Goal: Task Accomplishment & Management: Manage account settings

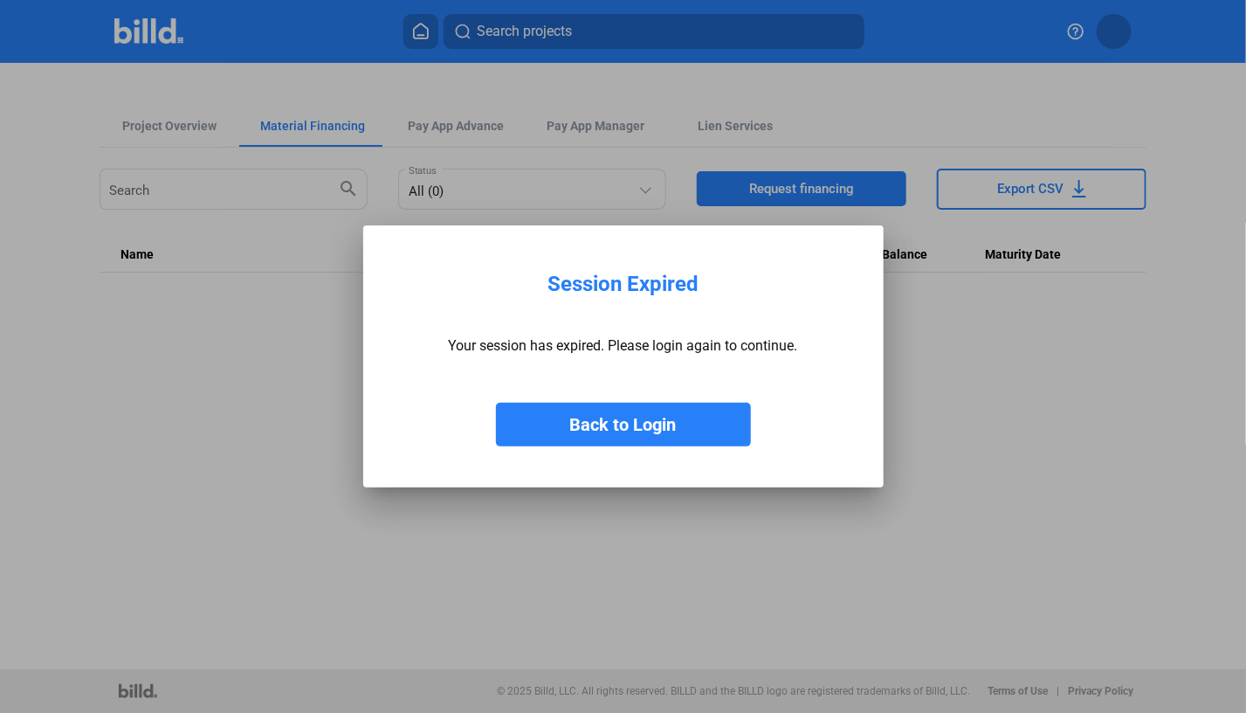
click at [641, 416] on button "Back to Login" at bounding box center [623, 425] width 255 height 44
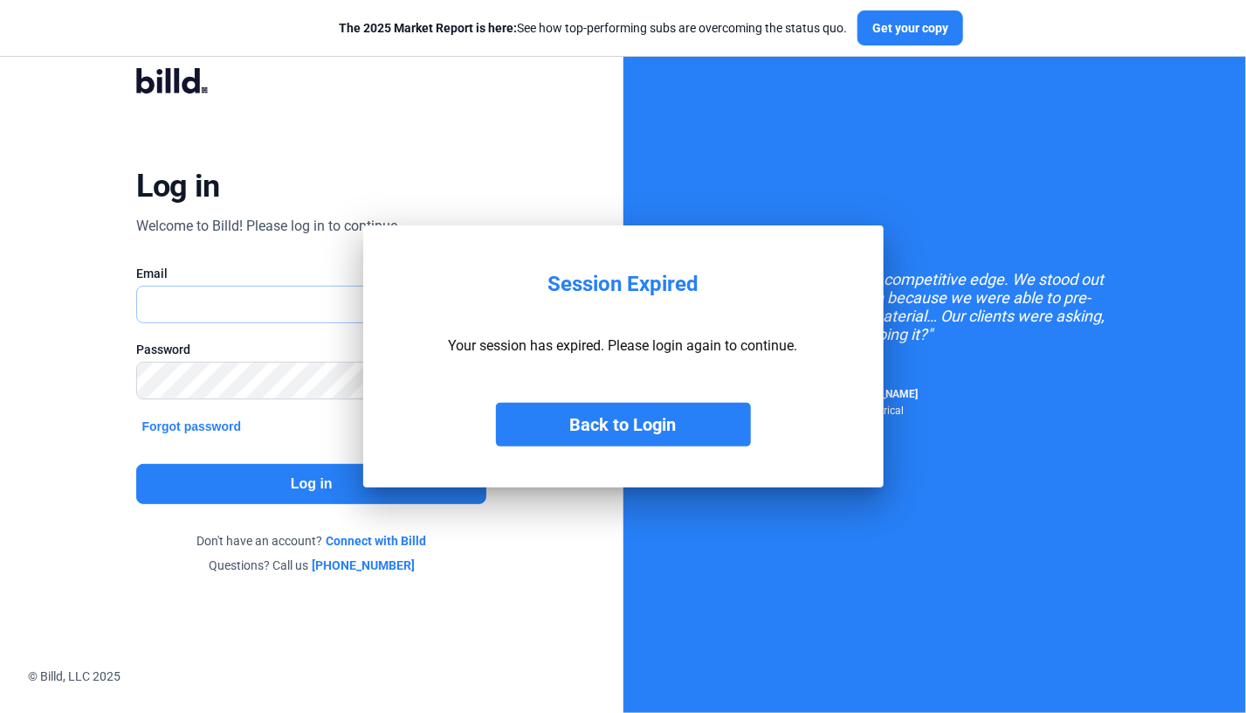
type input "[PERSON_NAME][EMAIL_ADDRESS][DOMAIN_NAME]"
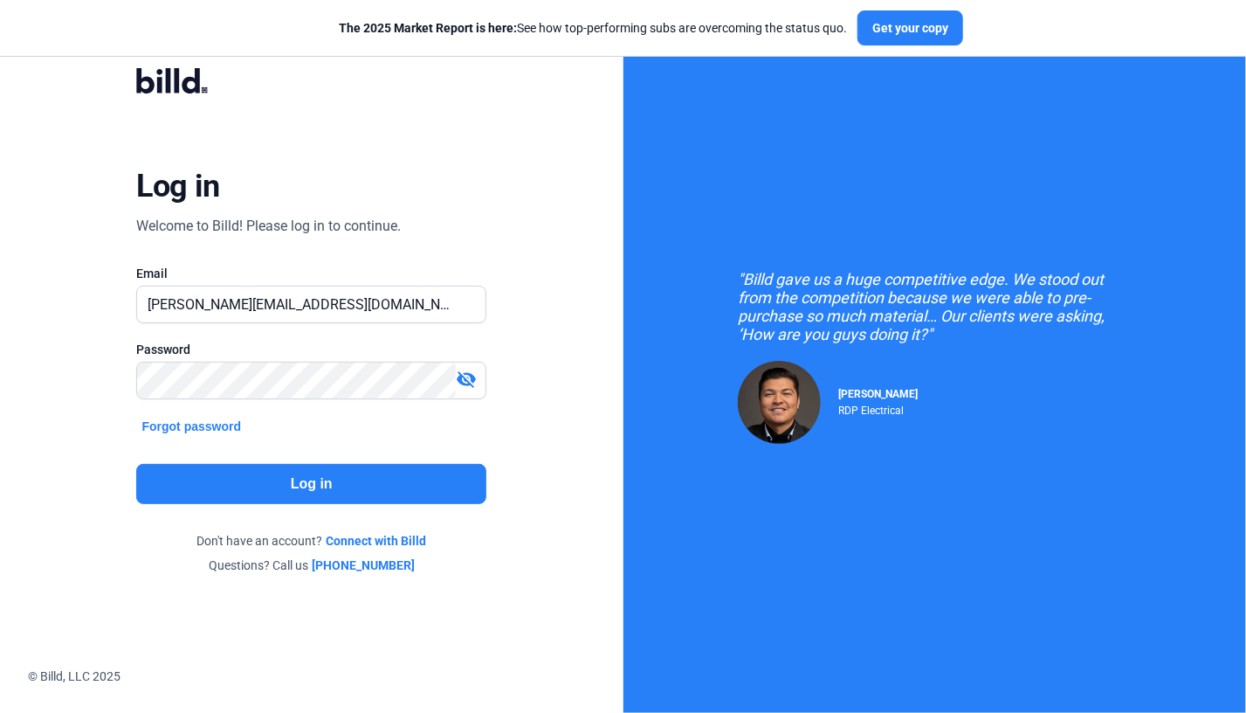
click at [320, 479] on button "Log in" at bounding box center [311, 484] width 350 height 40
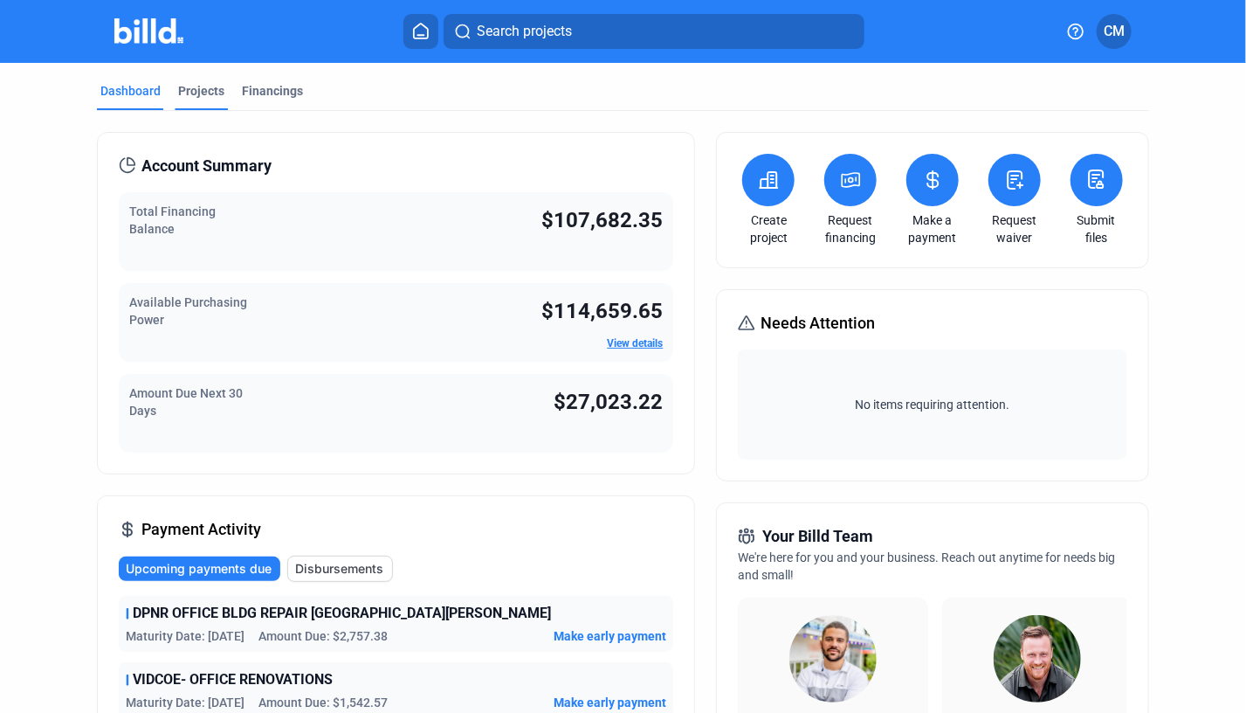
click at [192, 91] on div "Projects" at bounding box center [201, 90] width 46 height 17
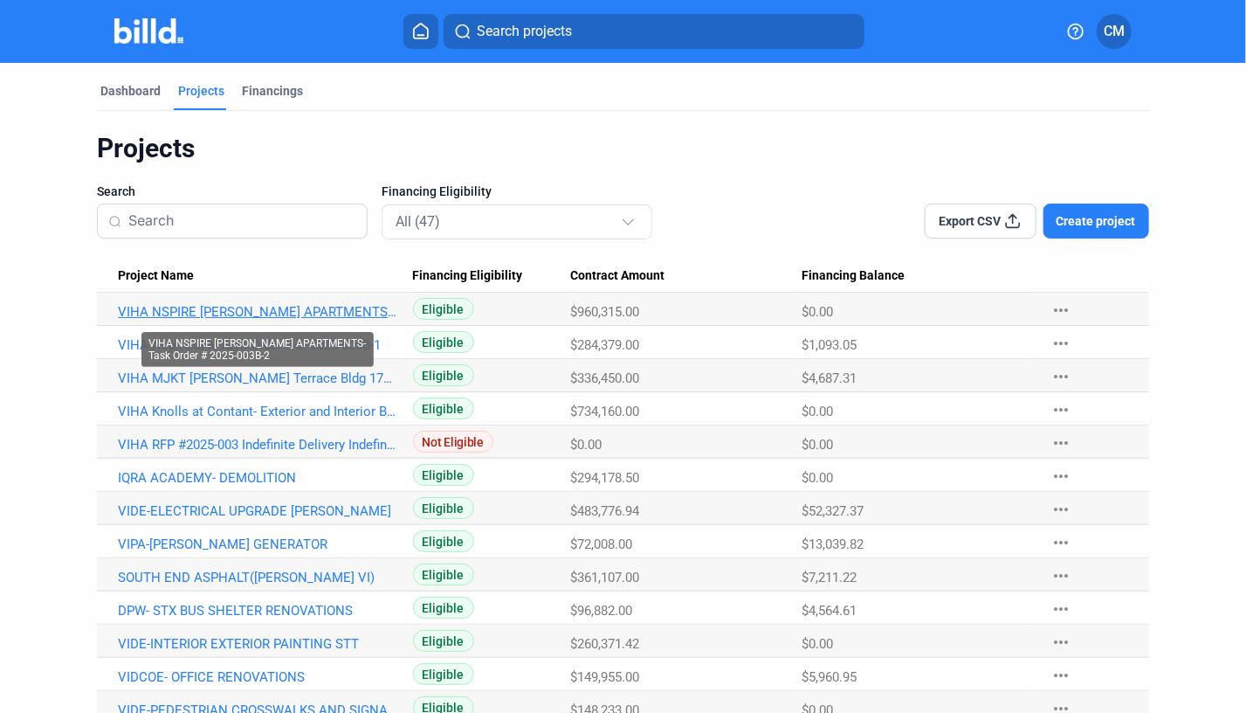
click at [300, 314] on link "VIHA NSPIRE [PERSON_NAME] APARTMENTS-Task Order # 2025-003B-2" at bounding box center [257, 312] width 279 height 16
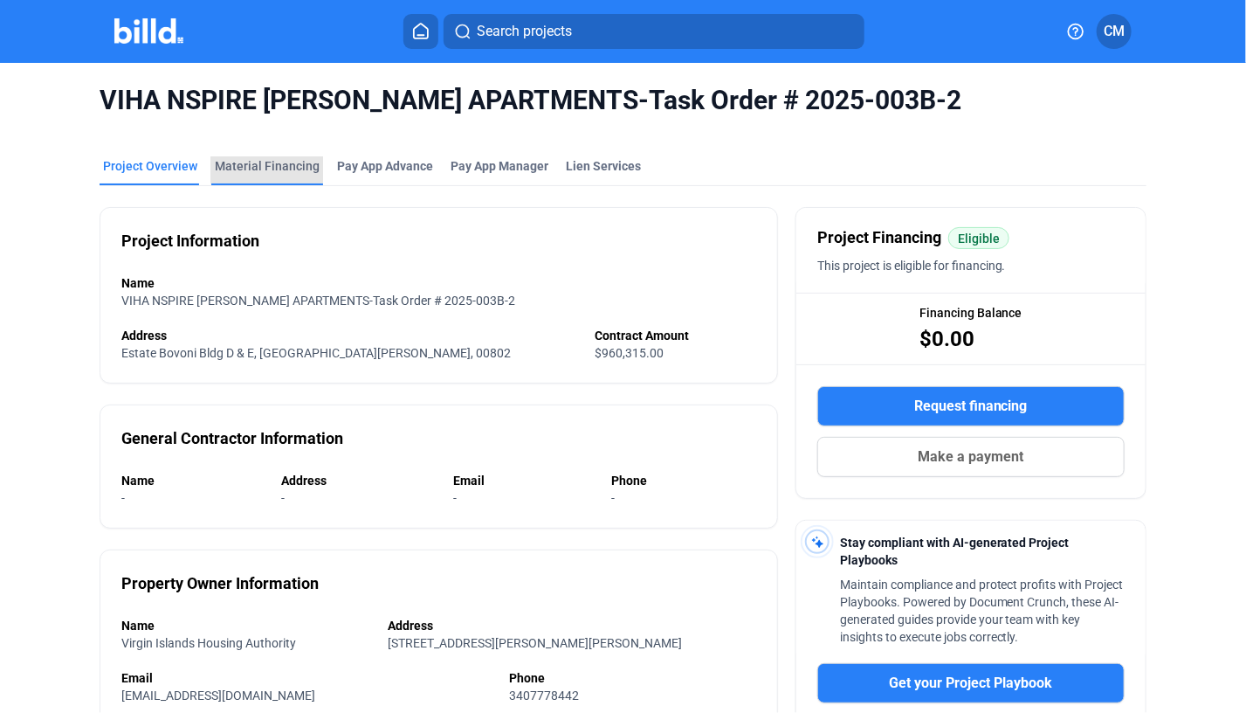
click at [266, 162] on div "Material Financing" at bounding box center [267, 165] width 105 height 17
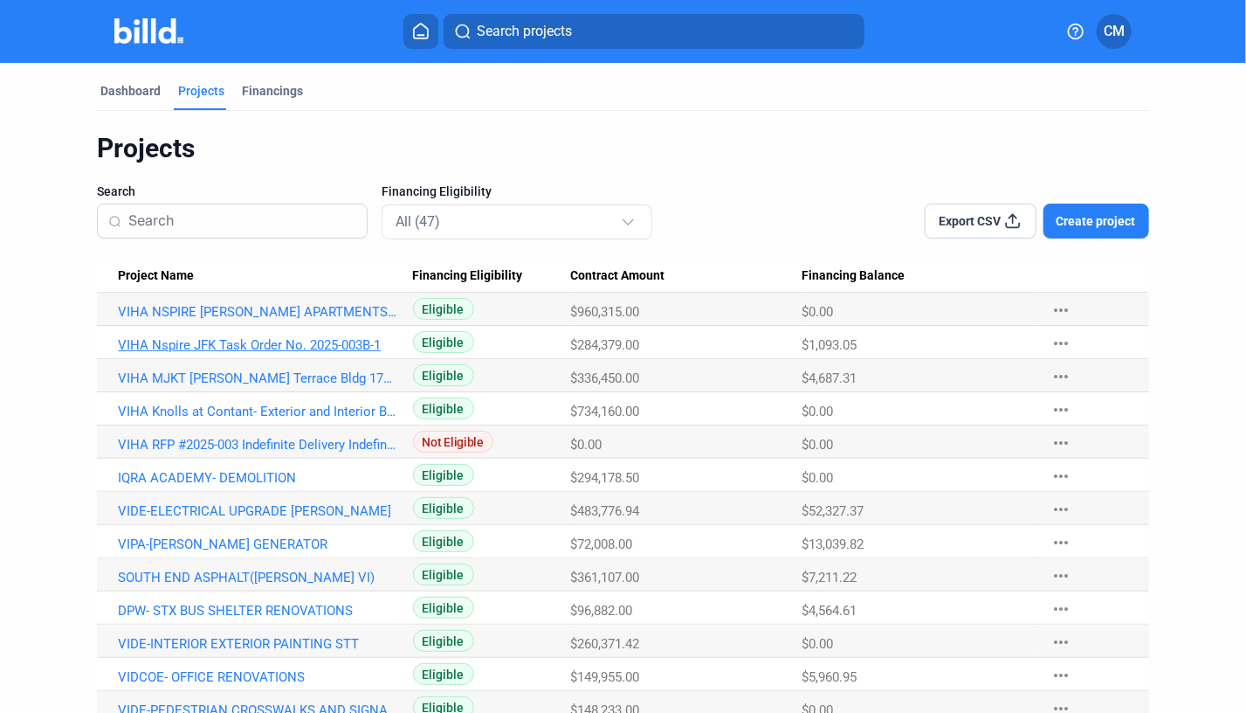
click at [123, 320] on link "VIHA Nspire JFK Task Order No. 2025-003B-1" at bounding box center [257, 312] width 279 height 16
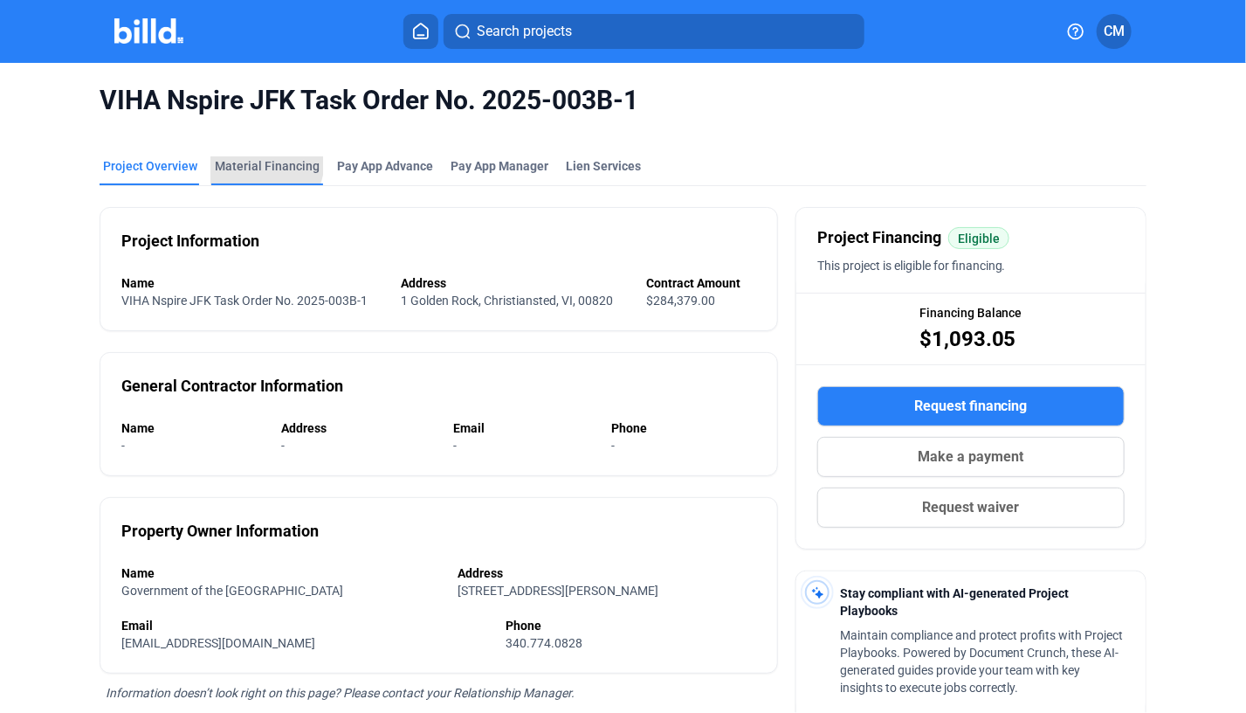
click at [245, 159] on div "Material Financing" at bounding box center [267, 165] width 105 height 17
